Goal: Find specific page/section: Find specific page/section

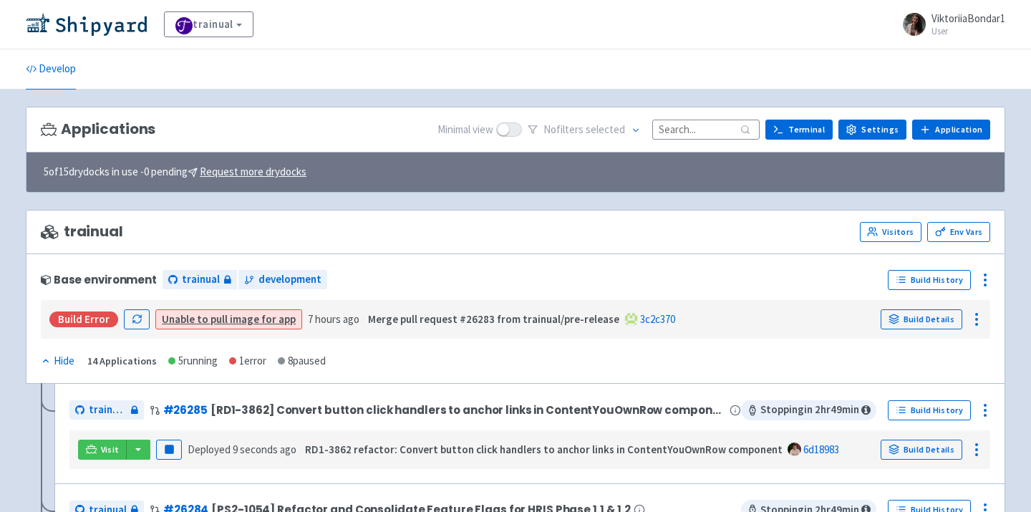
click at [65, 27] on img at bounding box center [86, 24] width 121 height 23
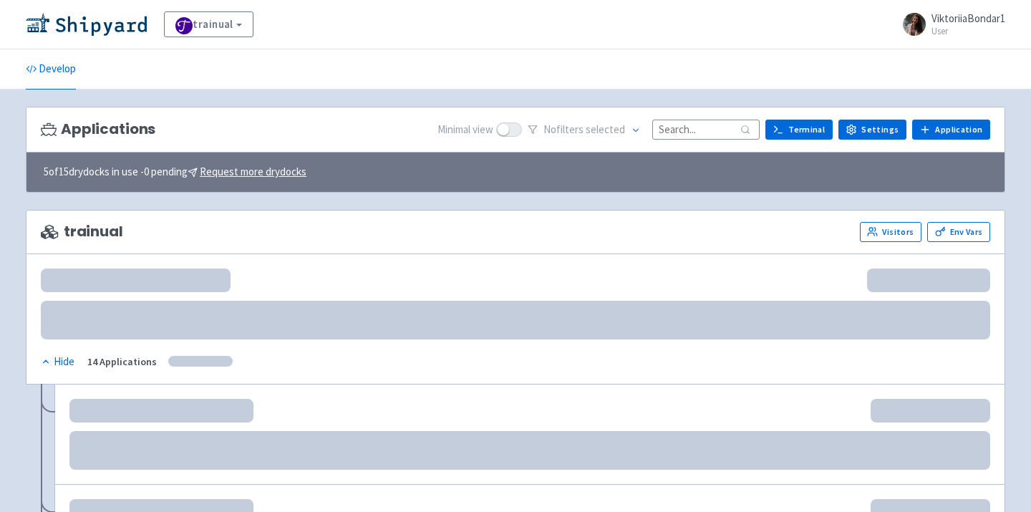
click at [691, 127] on input at bounding box center [705, 129] width 107 height 19
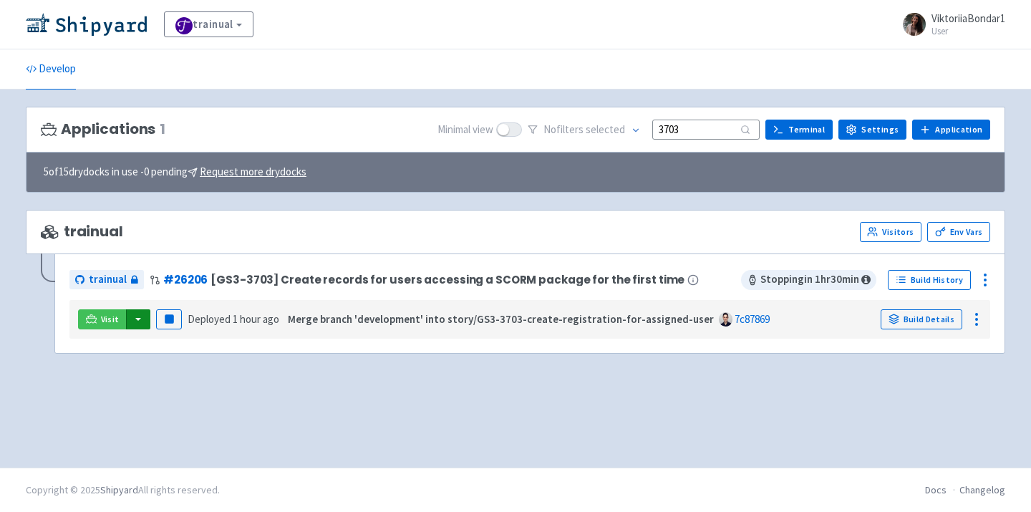
type input "3703"
click at [140, 316] on button "button" at bounding box center [138, 319] width 24 height 20
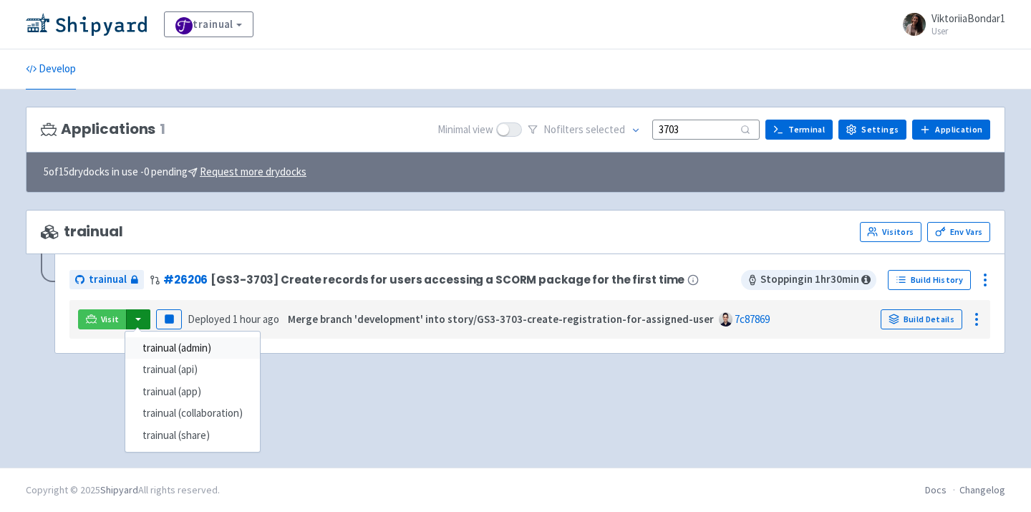
click at [182, 347] on link "trainual (admin)" at bounding box center [192, 348] width 135 height 22
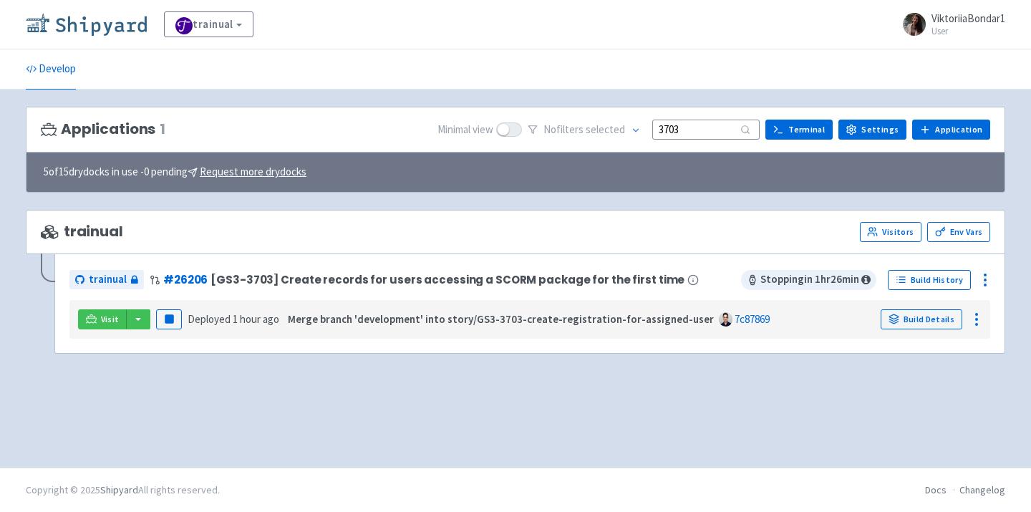
click at [120, 28] on img at bounding box center [86, 24] width 121 height 23
